Goal: Information Seeking & Learning: Learn about a topic

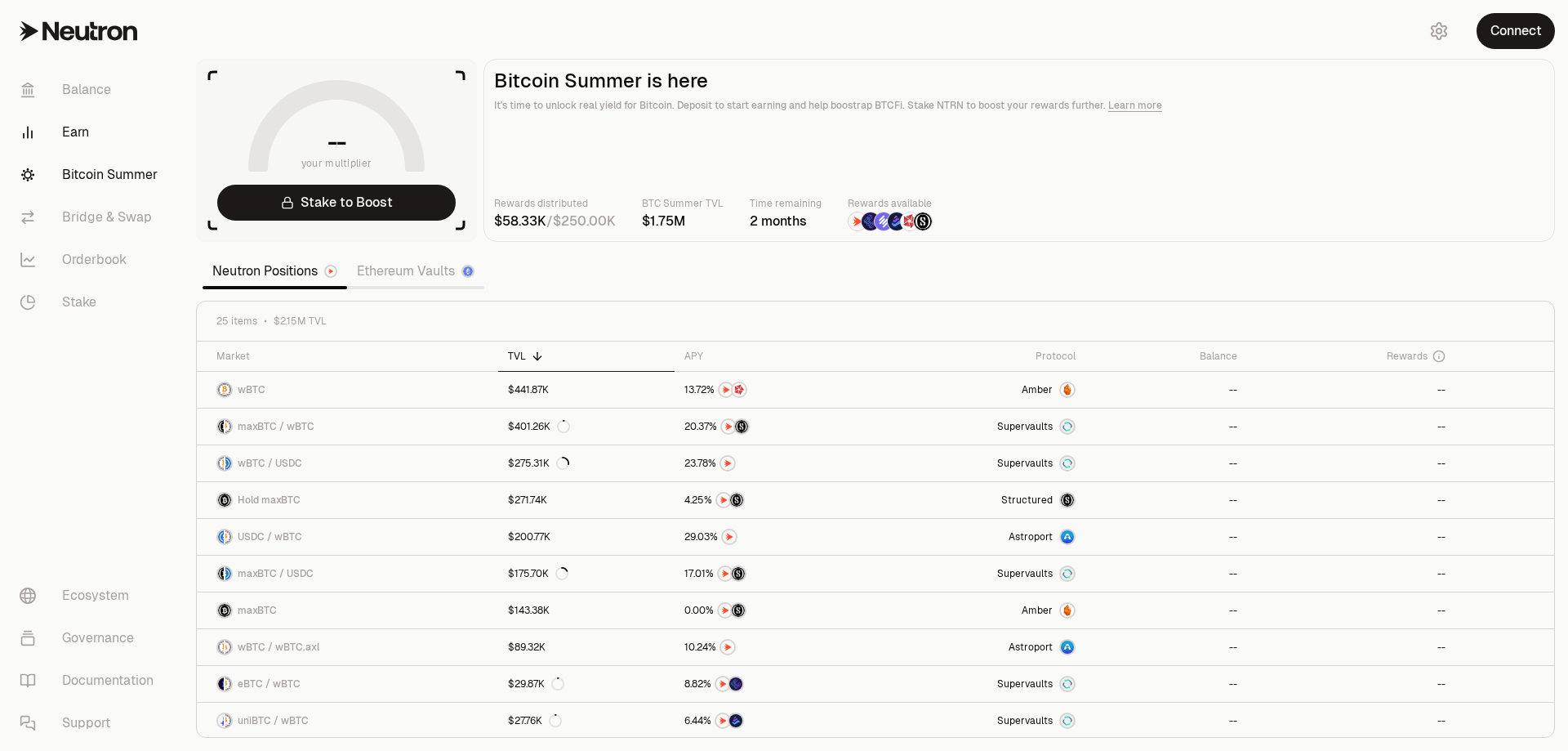
click at [85, 126] on link "Earn" at bounding box center [91, 132] width 170 height 43
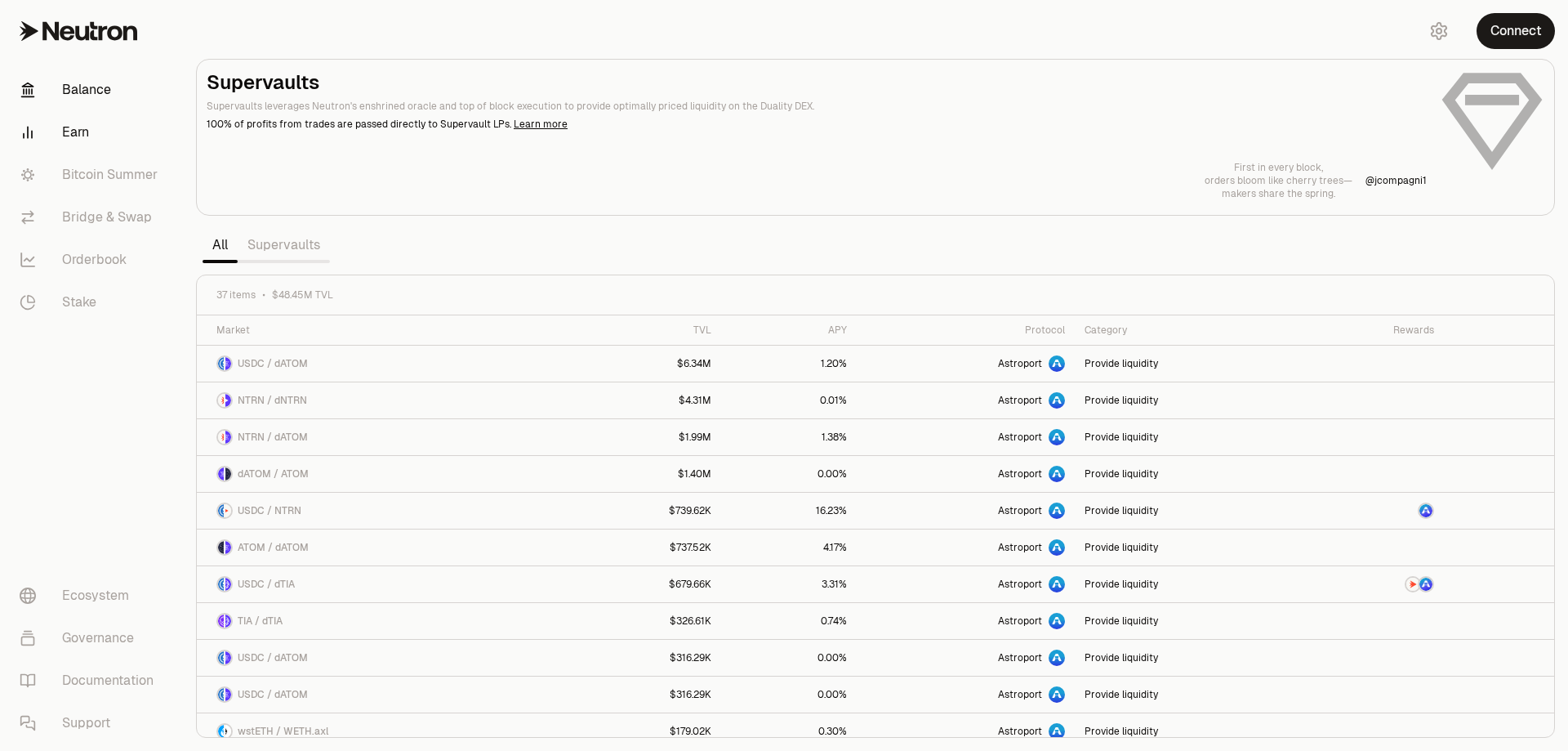
click at [95, 90] on link "Balance" at bounding box center [91, 90] width 170 height 43
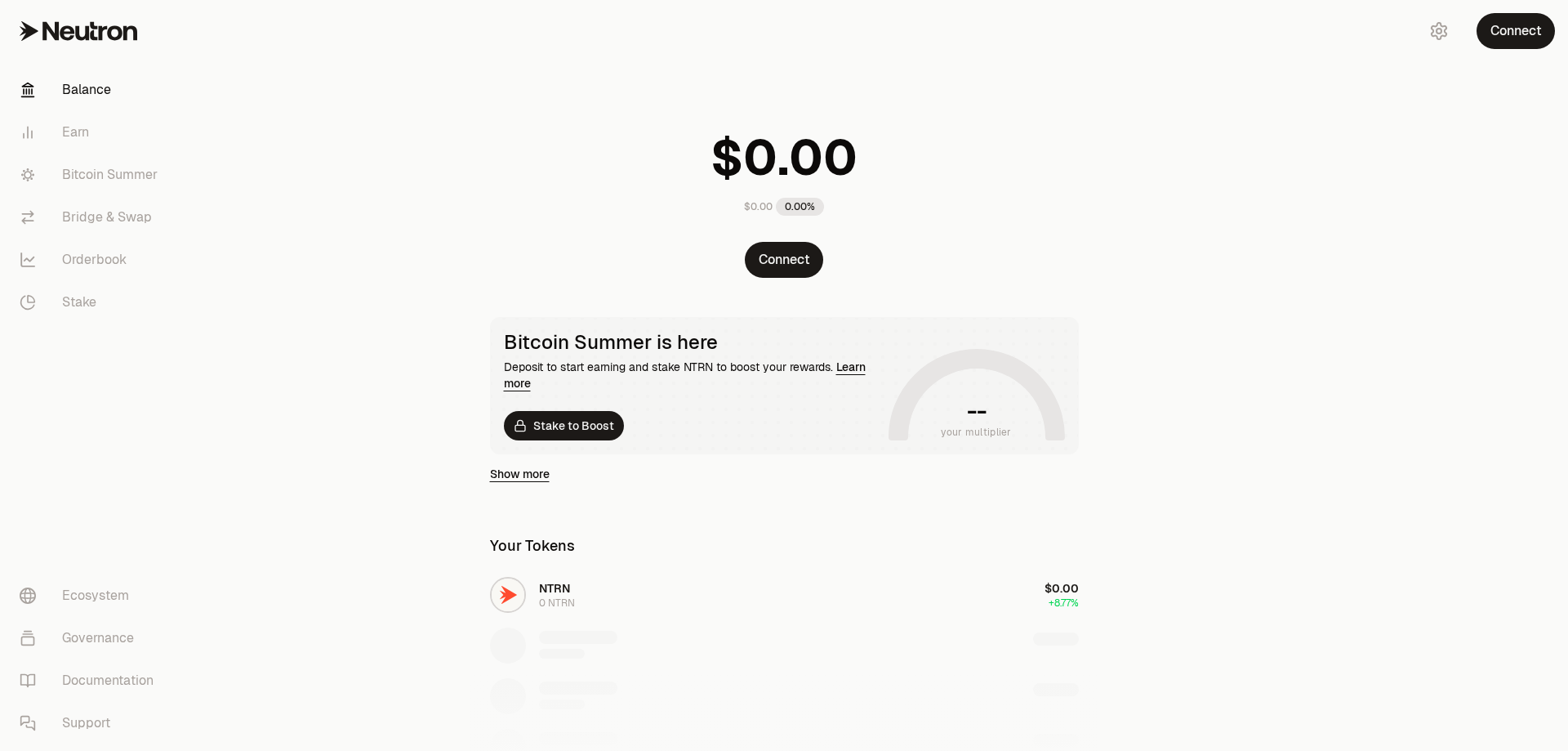
click at [856, 374] on div "Deposit to start earning and stake NTRN to boost your rewards. Learn more" at bounding box center [693, 374] width 378 height 33
click at [865, 371] on link "Learn more" at bounding box center [685, 374] width 362 height 31
